Goal: Check status: Verify the current state of an ongoing process or item

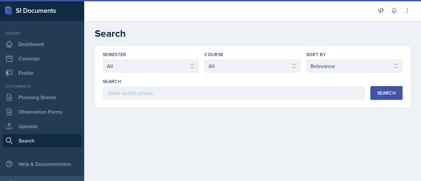
select select "all"
select select "1"
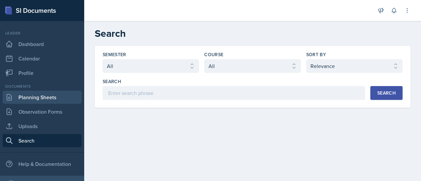
click at [43, 95] on link "Planning Sheets" at bounding box center [42, 97] width 79 height 13
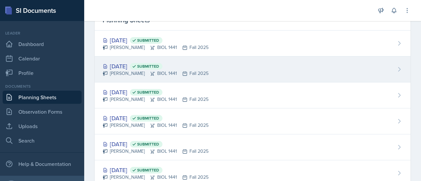
scroll to position [30, 0]
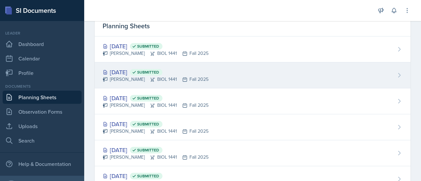
click at [140, 71] on div "[DATE] Submitted" at bounding box center [156, 72] width 106 height 9
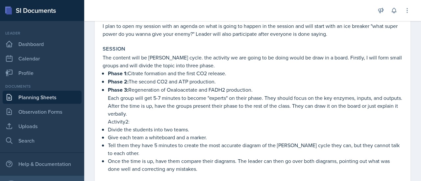
scroll to position [94, 0]
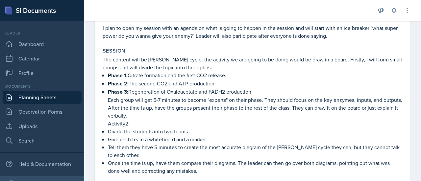
click at [47, 99] on link "Planning Sheets" at bounding box center [42, 97] width 79 height 13
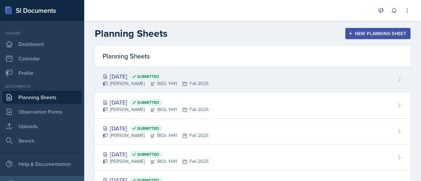
click at [132, 74] on div "[DATE] Submitted" at bounding box center [156, 76] width 106 height 9
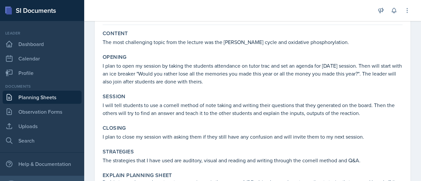
scroll to position [52, 0]
